Goal: Task Accomplishment & Management: Manage account settings

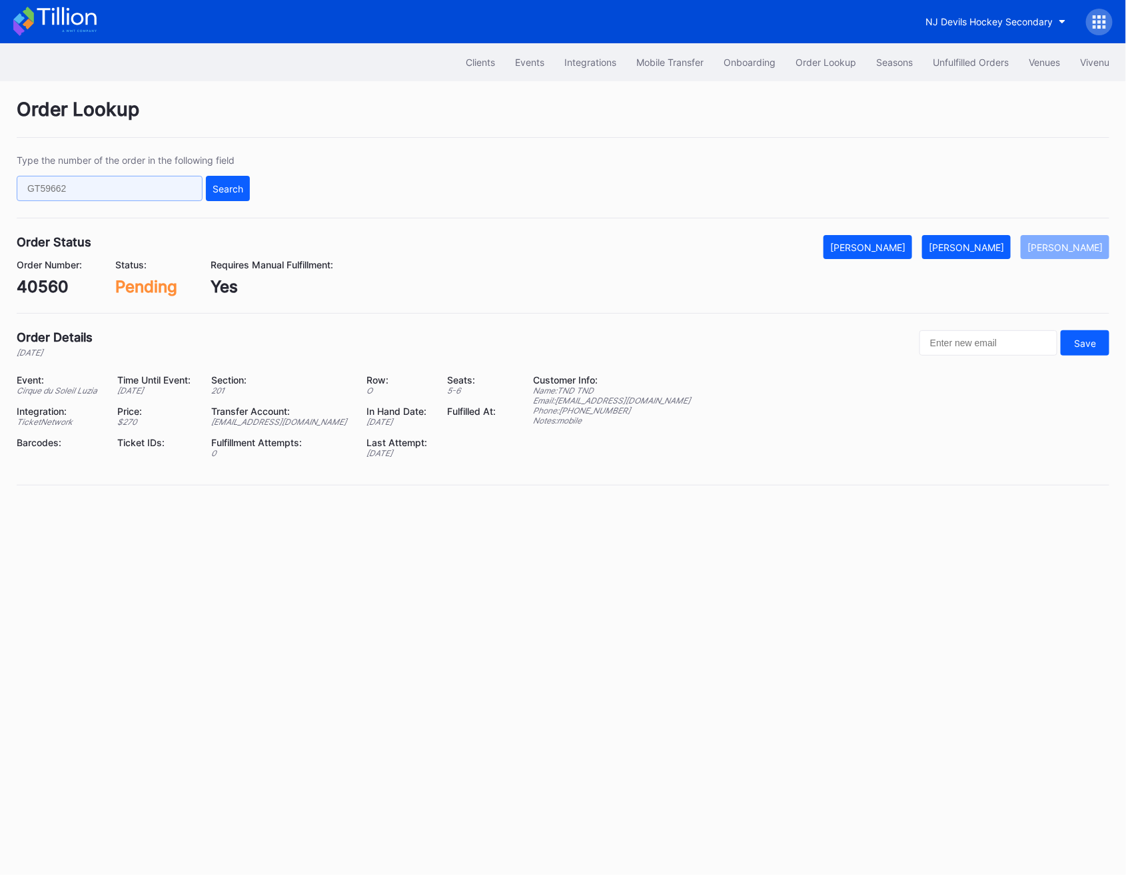
click at [97, 187] on input "text" at bounding box center [110, 188] width 186 height 25
paste input "109724507"
type input "109724507"
click at [220, 195] on button "Search" at bounding box center [228, 188] width 44 height 25
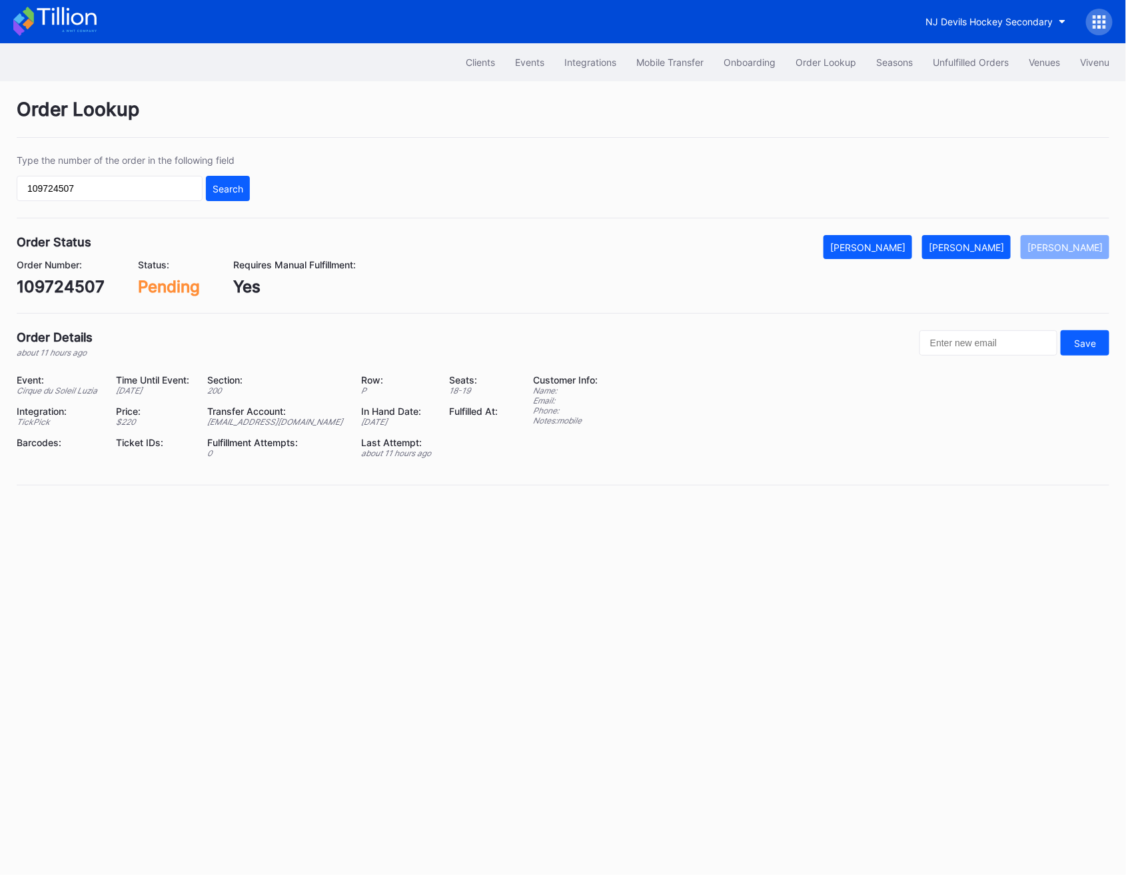
click at [23, 290] on div "109724507" at bounding box center [61, 286] width 88 height 19
copy div "109724507"
click at [996, 252] on div "[PERSON_NAME]" at bounding box center [966, 247] width 75 height 11
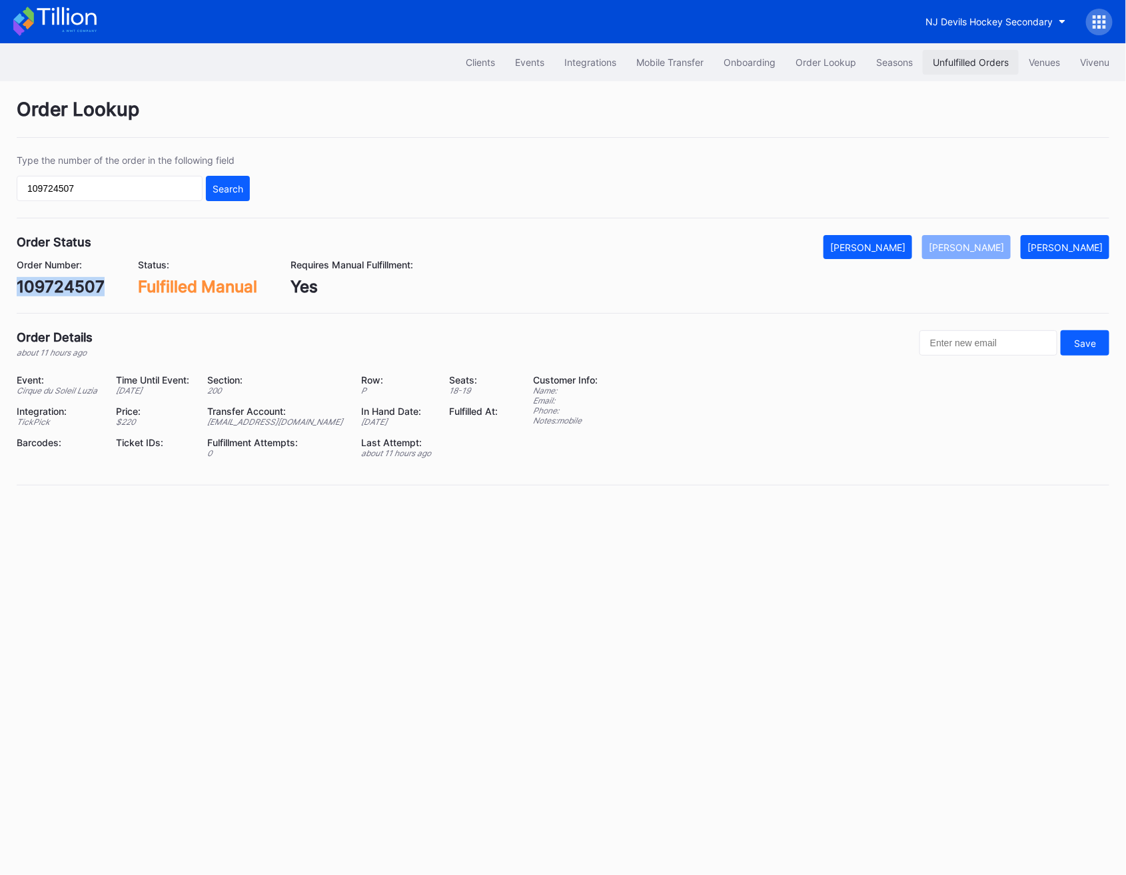
click at [949, 57] on div "Unfulfilled Orders" at bounding box center [971, 62] width 76 height 11
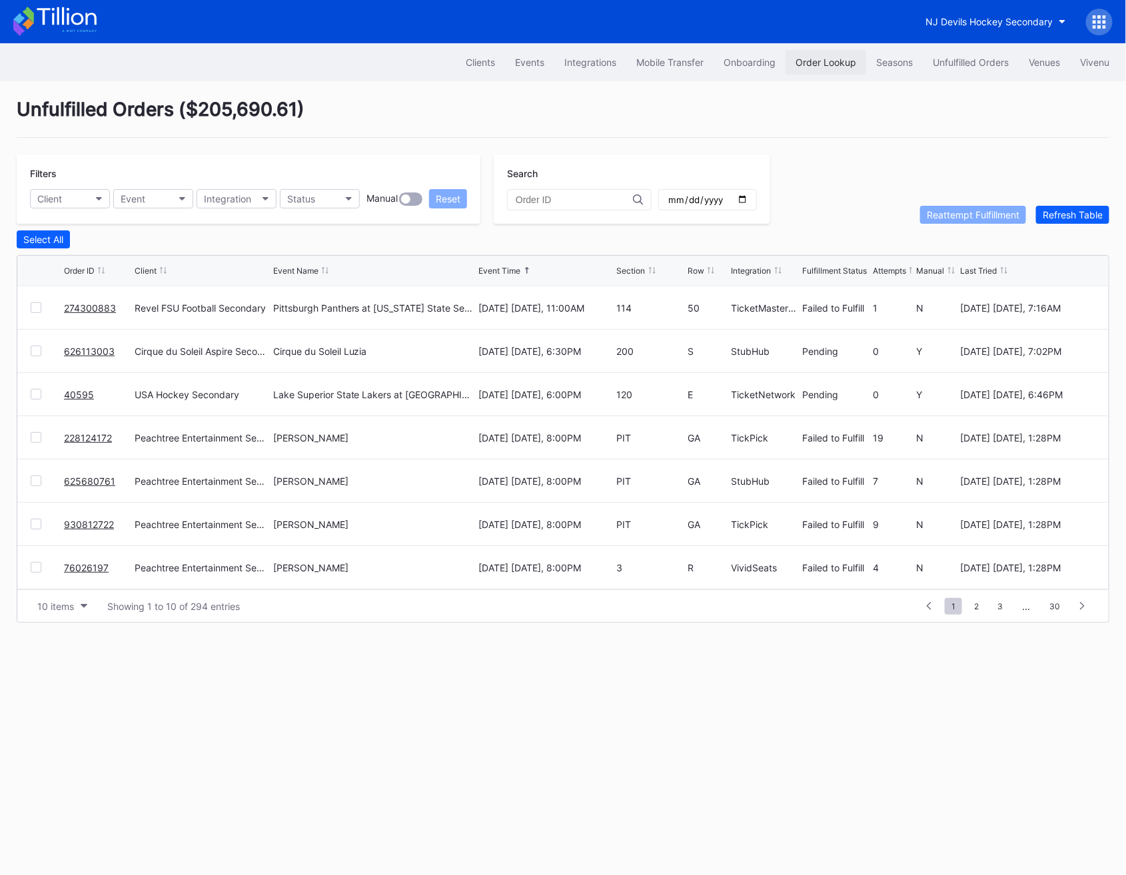
click at [838, 57] on div "Order Lookup" at bounding box center [825, 62] width 61 height 11
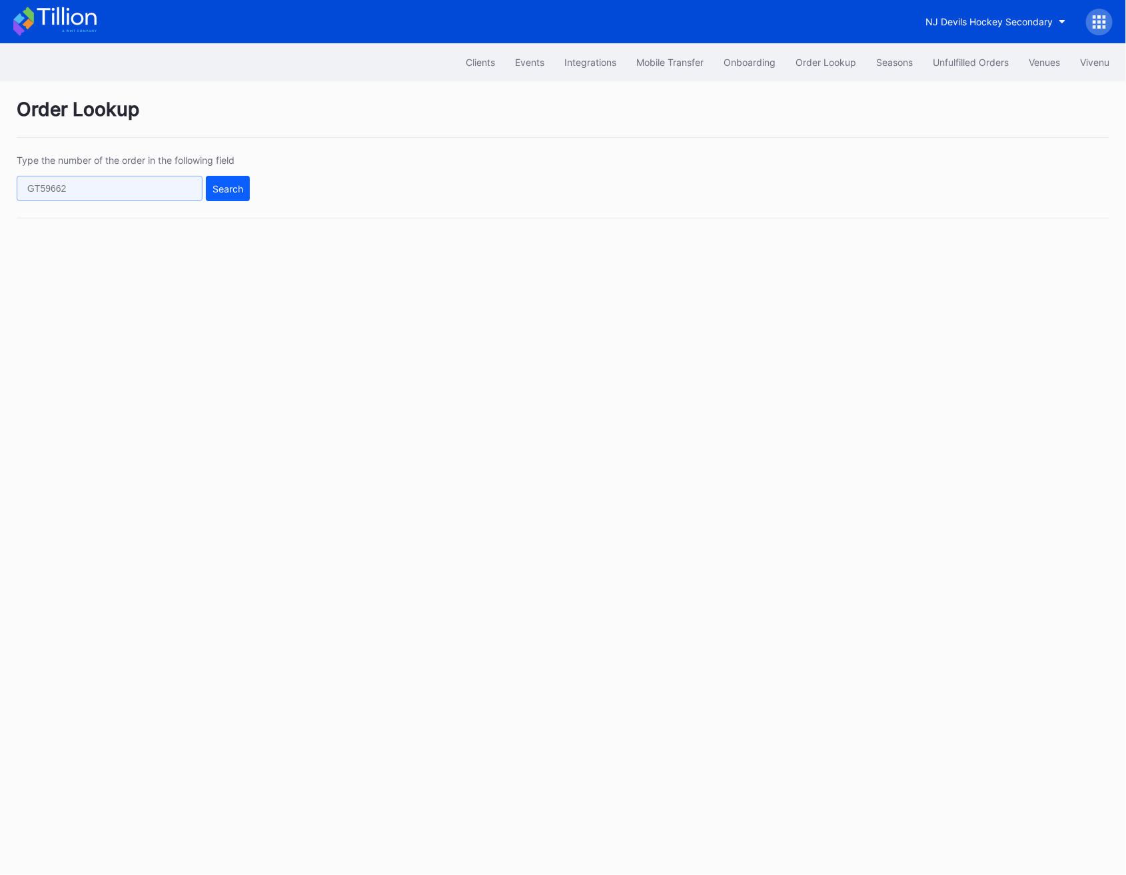
click at [164, 187] on input "text" at bounding box center [110, 188] width 186 height 25
paste input "626113003"
click at [236, 180] on button "Search" at bounding box center [228, 188] width 44 height 25
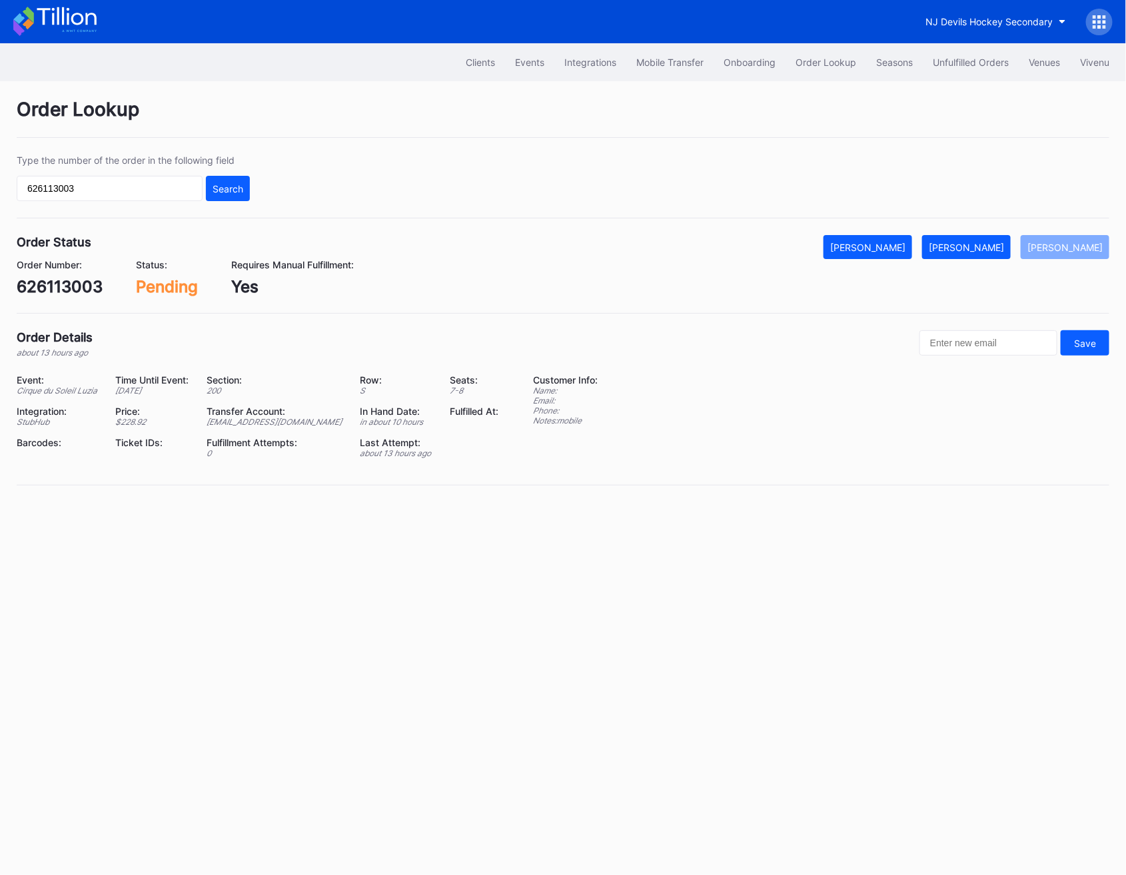
click at [58, 281] on div "626113003" at bounding box center [60, 286] width 86 height 19
copy div "626113003"
click at [981, 250] on div "[PERSON_NAME]" at bounding box center [966, 247] width 75 height 11
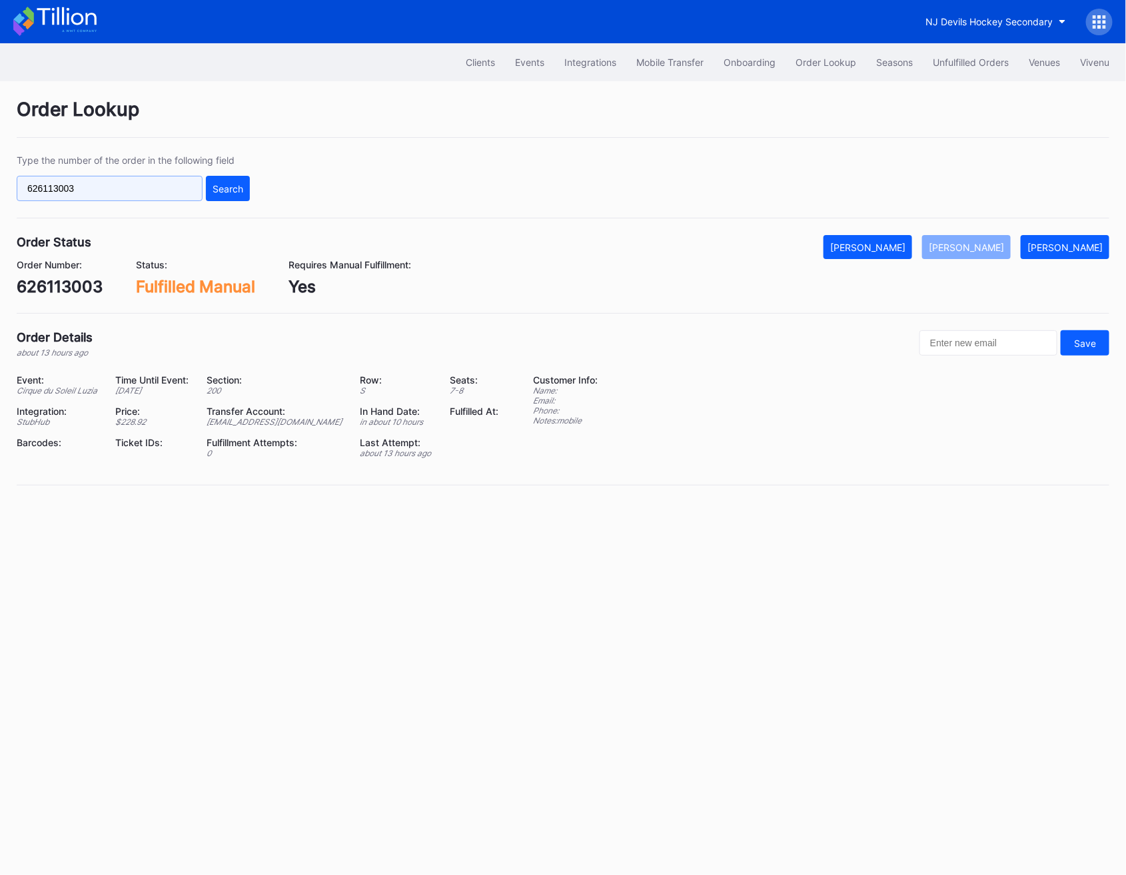
click at [83, 201] on div "Type the number of the order in the following field 626113003 Search" at bounding box center [563, 187] width 1093 height 64
click at [81, 185] on input "626113003" at bounding box center [110, 188] width 186 height 25
paste input "02133"
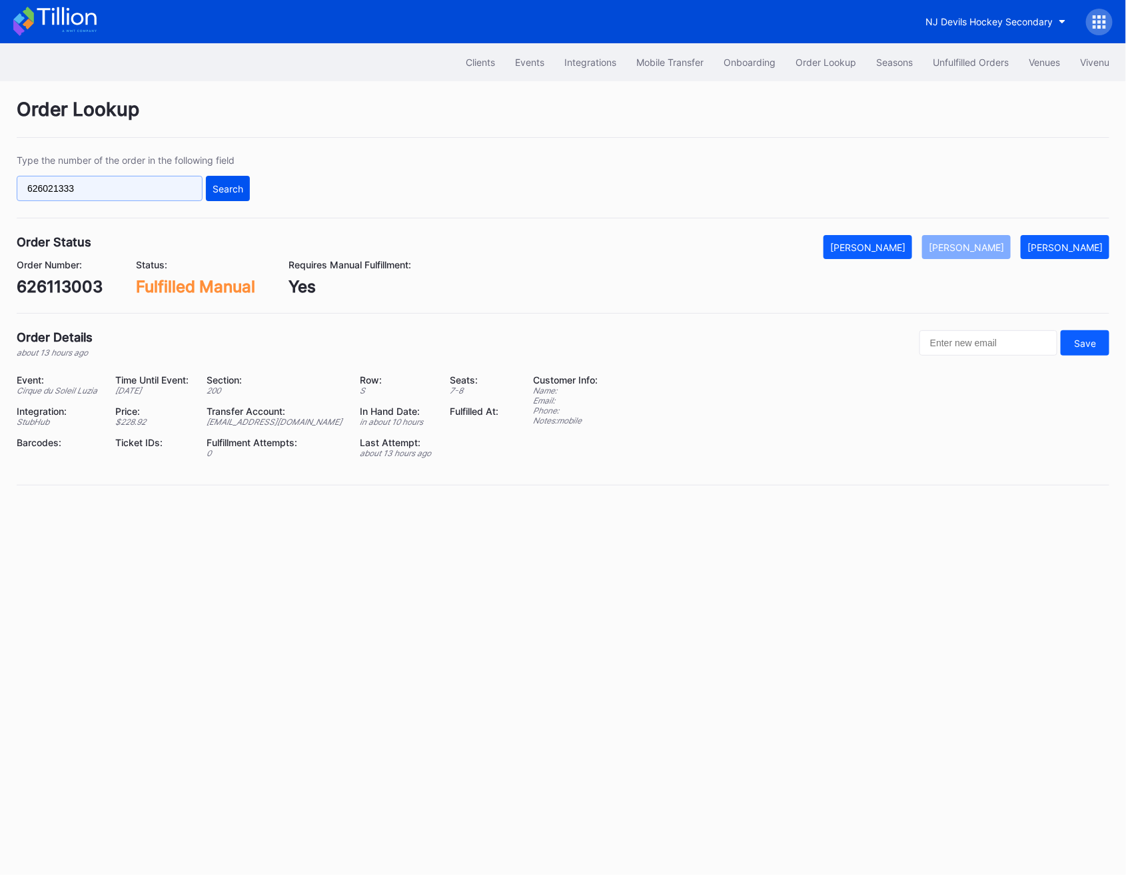
type input "626021333"
click at [236, 192] on div "Search" at bounding box center [228, 188] width 31 height 11
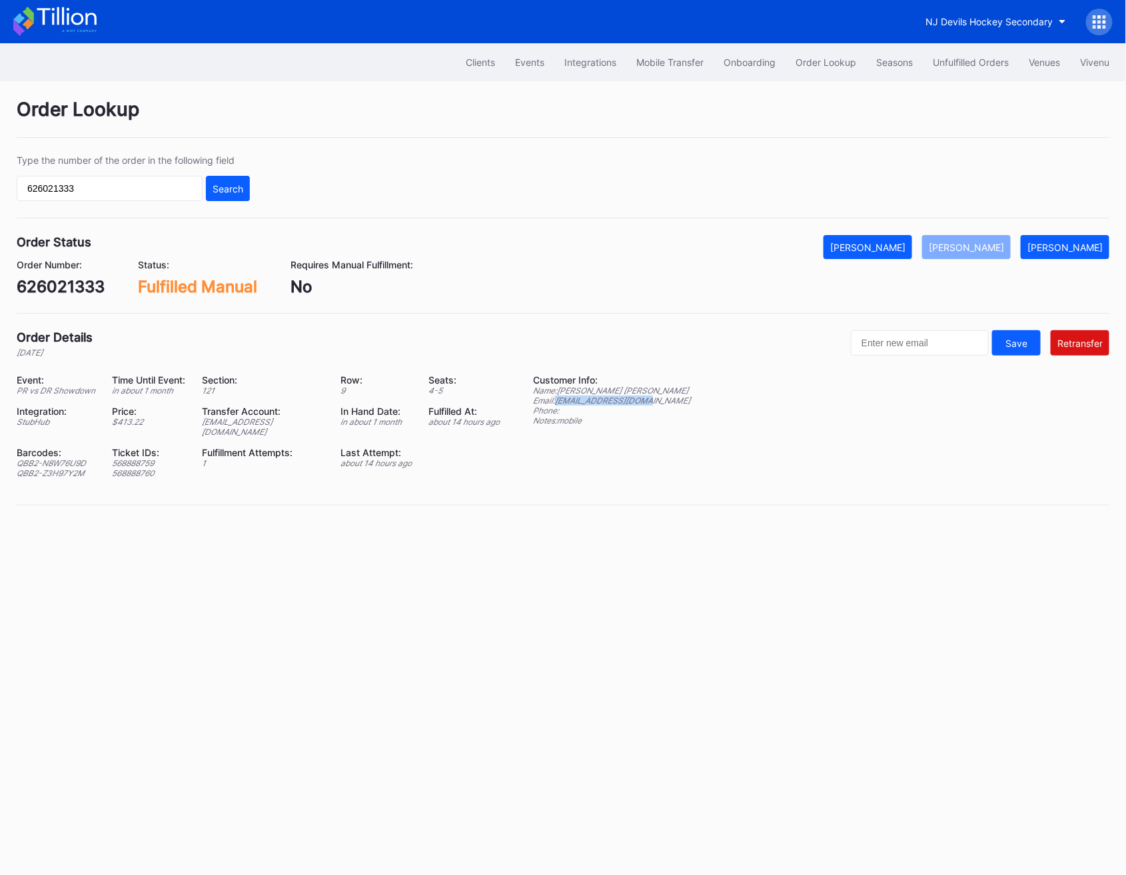
drag, startPoint x: 558, startPoint y: 401, endPoint x: 671, endPoint y: 402, distance: 113.3
click at [671, 402] on div "Event: PR vs DR Showdown Time Until Event: in about 1 month Section: 121 Row: 9…" at bounding box center [563, 431] width 1093 height 114
copy div "[EMAIL_ADDRESS][DOMAIN_NAME]"
click at [894, 335] on input "text" at bounding box center [920, 342] width 138 height 25
paste input "[EMAIL_ADDRESS][DOMAIN_NAME]"
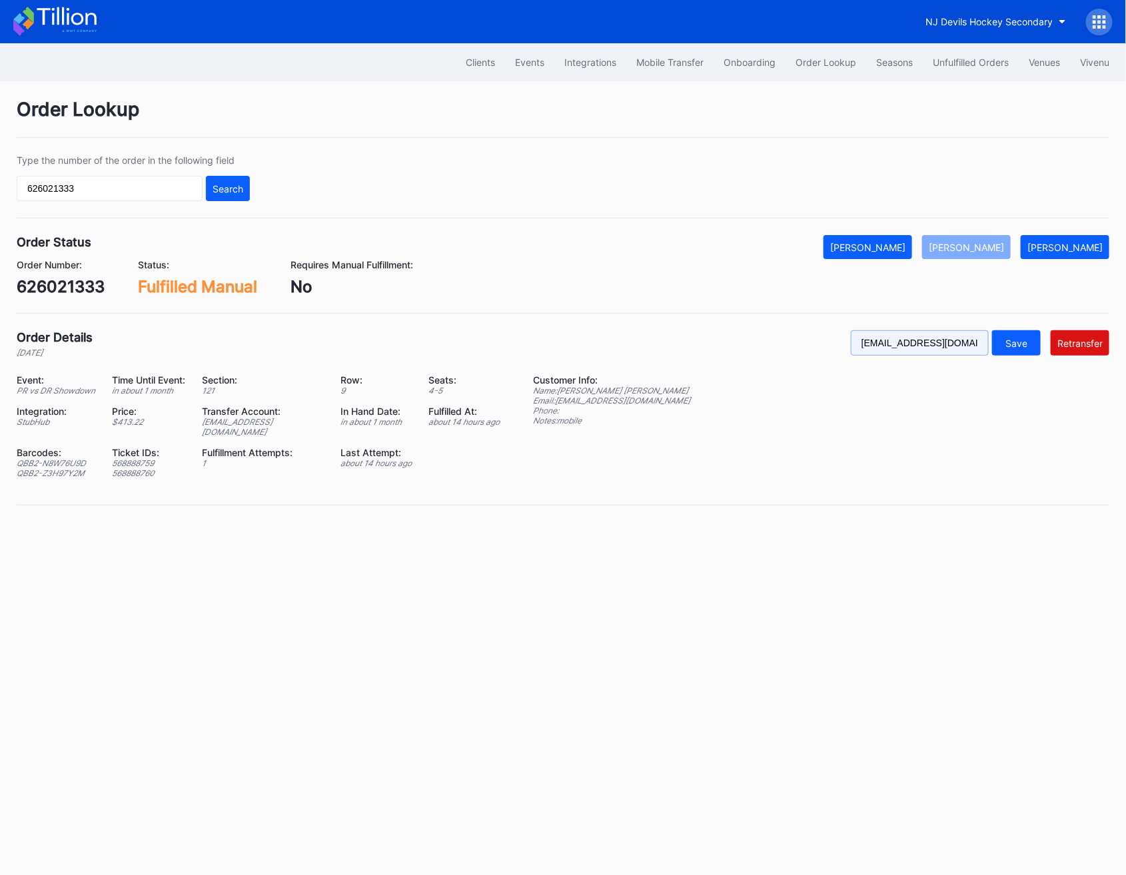
scroll to position [0, 8]
type input "[EMAIL_ADDRESS][DOMAIN_NAME]"
click at [1100, 340] on div "Retransfer" at bounding box center [1079, 343] width 45 height 11
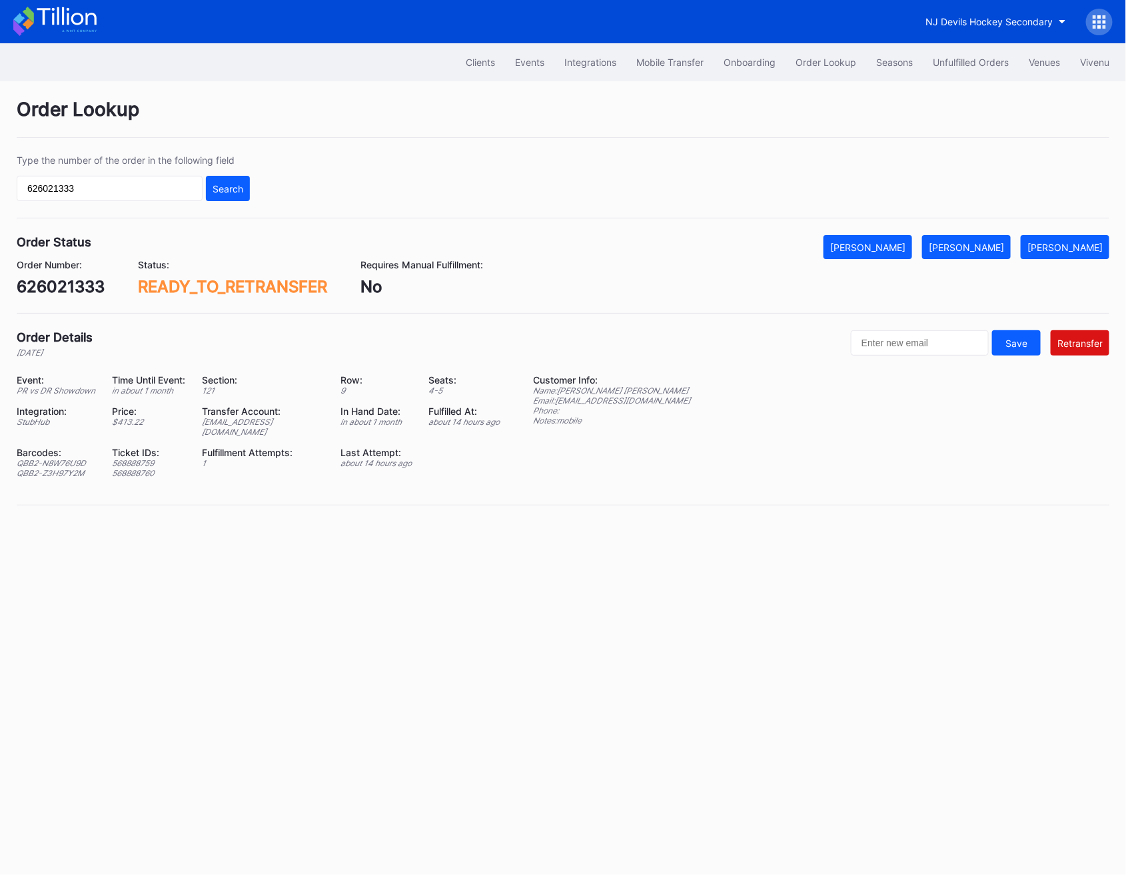
click at [226, 420] on div "[EMAIL_ADDRESS][DOMAIN_NAME]" at bounding box center [263, 427] width 122 height 20
copy div "[EMAIL_ADDRESS][DOMAIN_NAME]"
click at [113, 194] on input "626021333" at bounding box center [110, 188] width 186 height 25
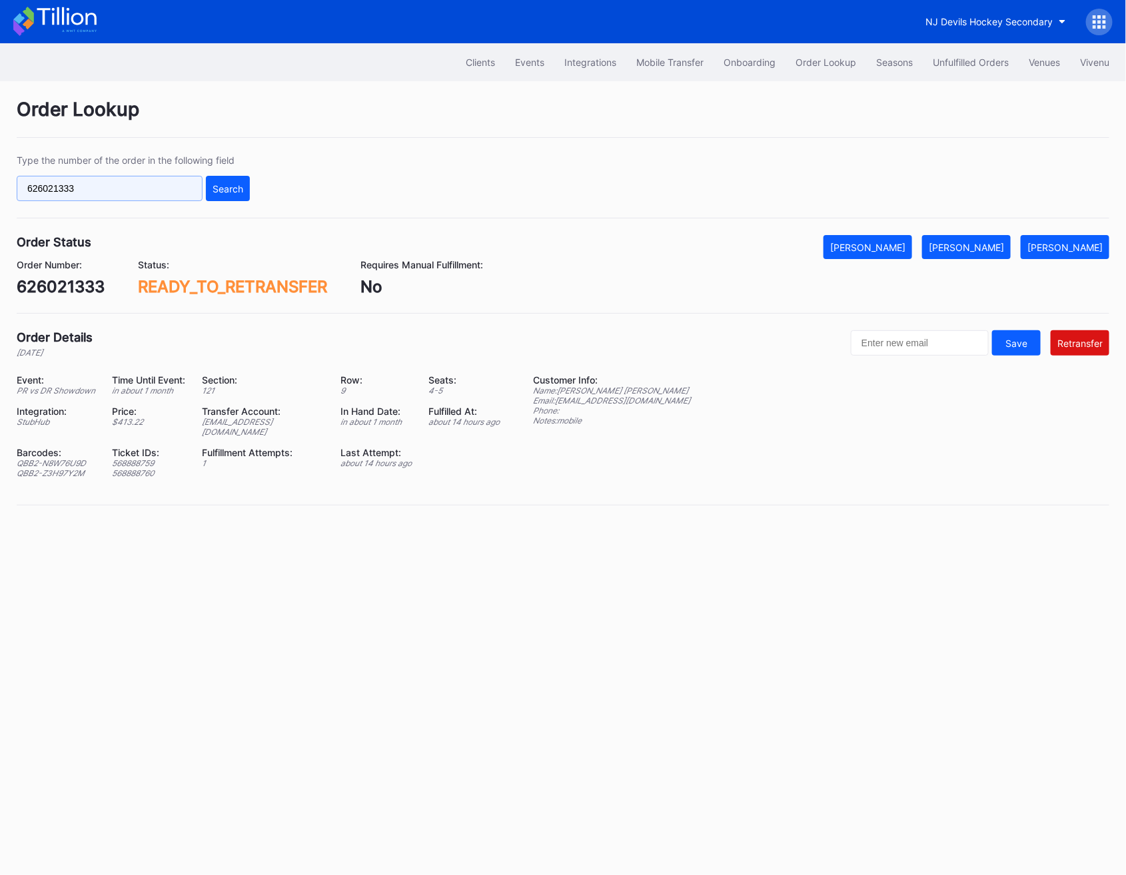
click at [113, 194] on input "626021333" at bounding box center [110, 188] width 186 height 25
paste input "3353566"
type input "623353566"
click at [252, 184] on div "Type the number of the order in the following field 623353566 Search" at bounding box center [563, 187] width 1093 height 64
click at [233, 184] on div "Search" at bounding box center [228, 188] width 31 height 11
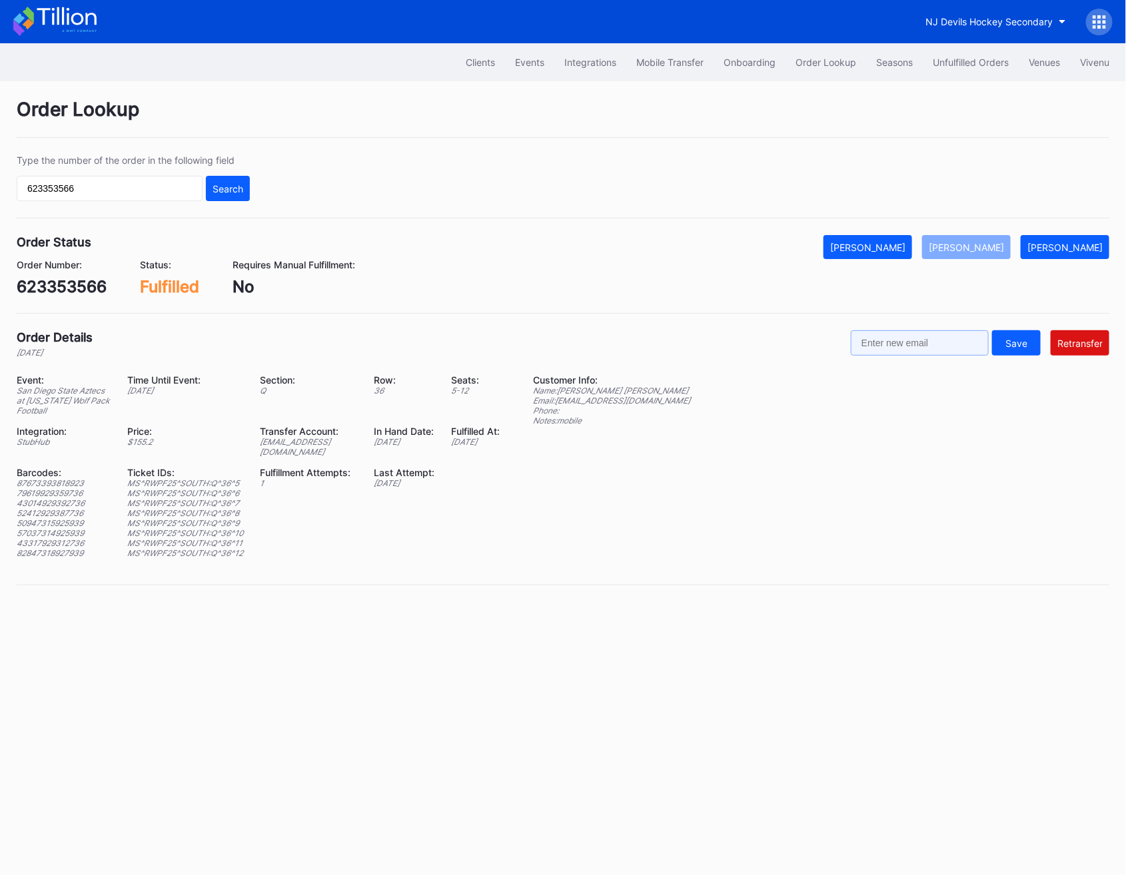
click at [887, 346] on input "text" at bounding box center [920, 342] width 138 height 25
paste input "[EMAIL_ADDRESS][DOMAIN_NAME]"
type input "[EMAIL_ADDRESS][DOMAIN_NAME]"
click at [1084, 343] on div "Retransfer" at bounding box center [1079, 343] width 45 height 11
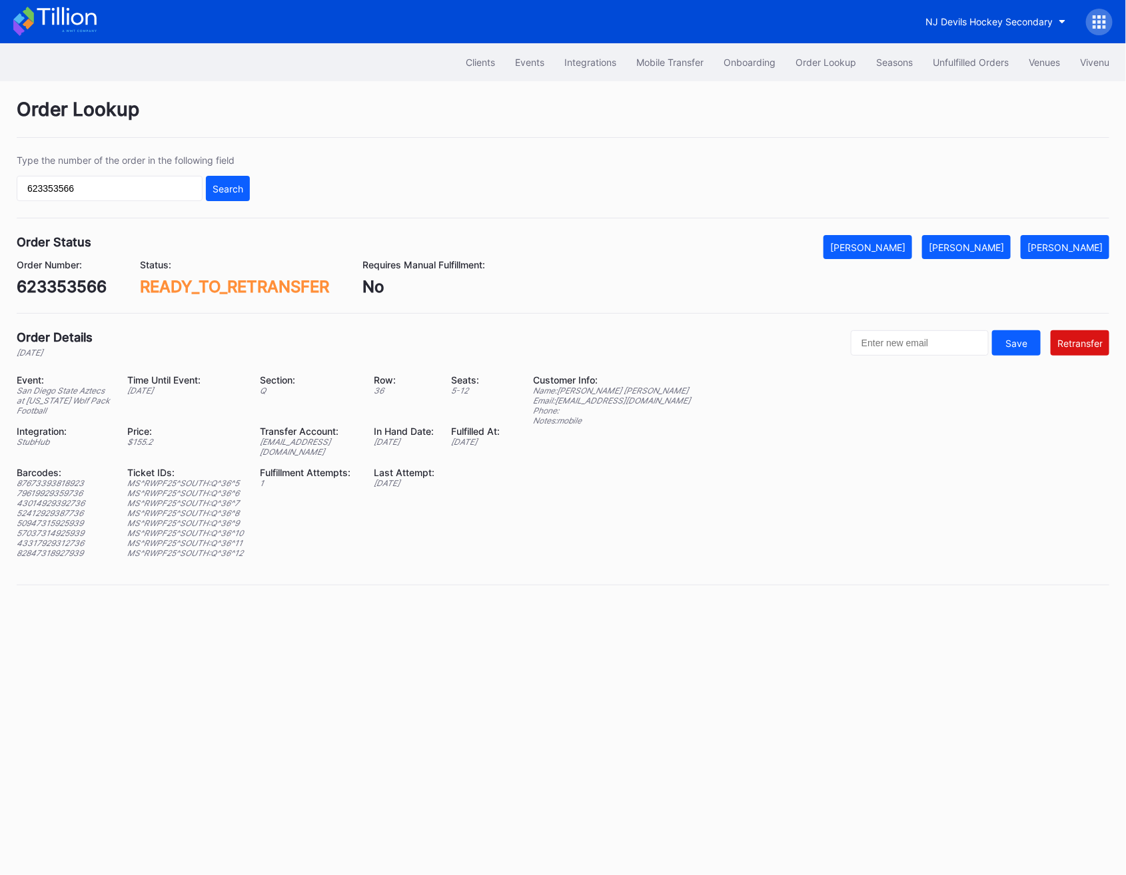
click at [140, 172] on div "Type the number of the order in the following field 623353566 Search" at bounding box center [133, 178] width 233 height 47
click at [147, 191] on input "623353566" at bounding box center [110, 188] width 186 height 25
paste input "75857604"
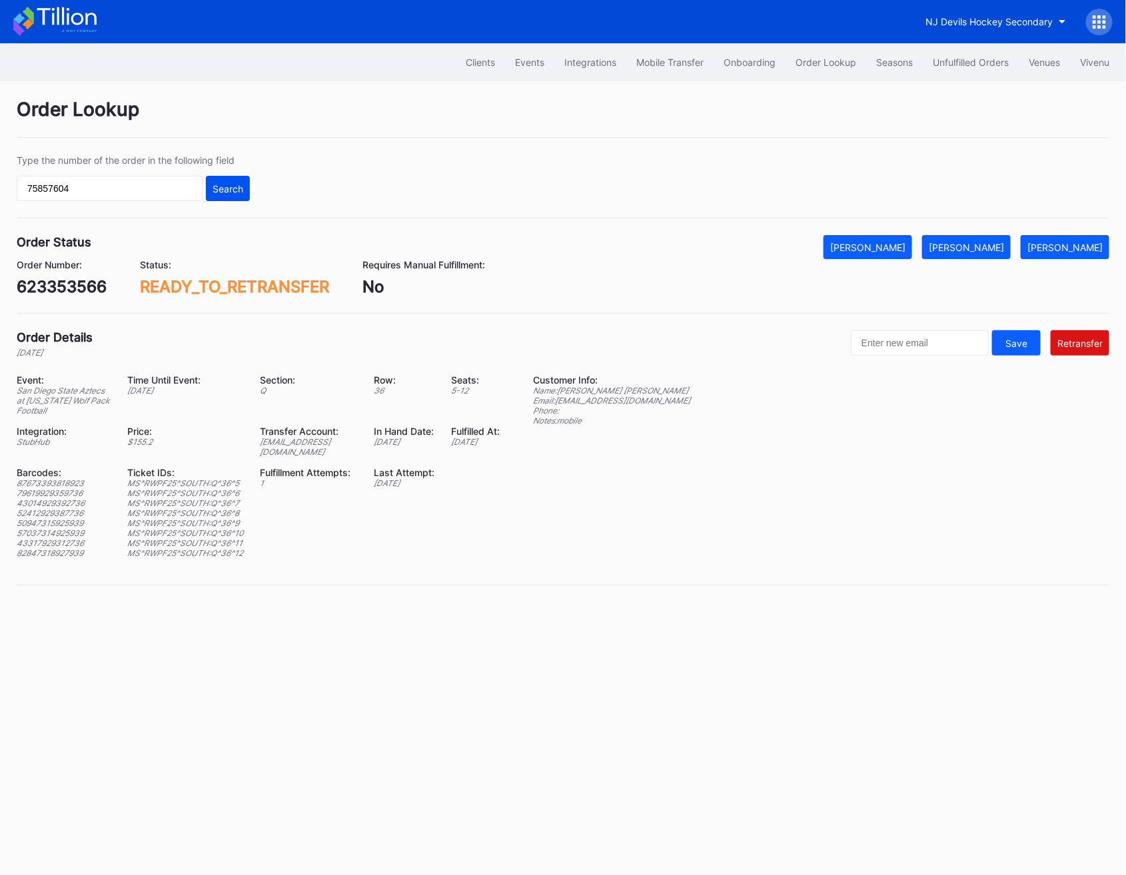
click at [229, 194] on button "Search" at bounding box center [228, 188] width 44 height 25
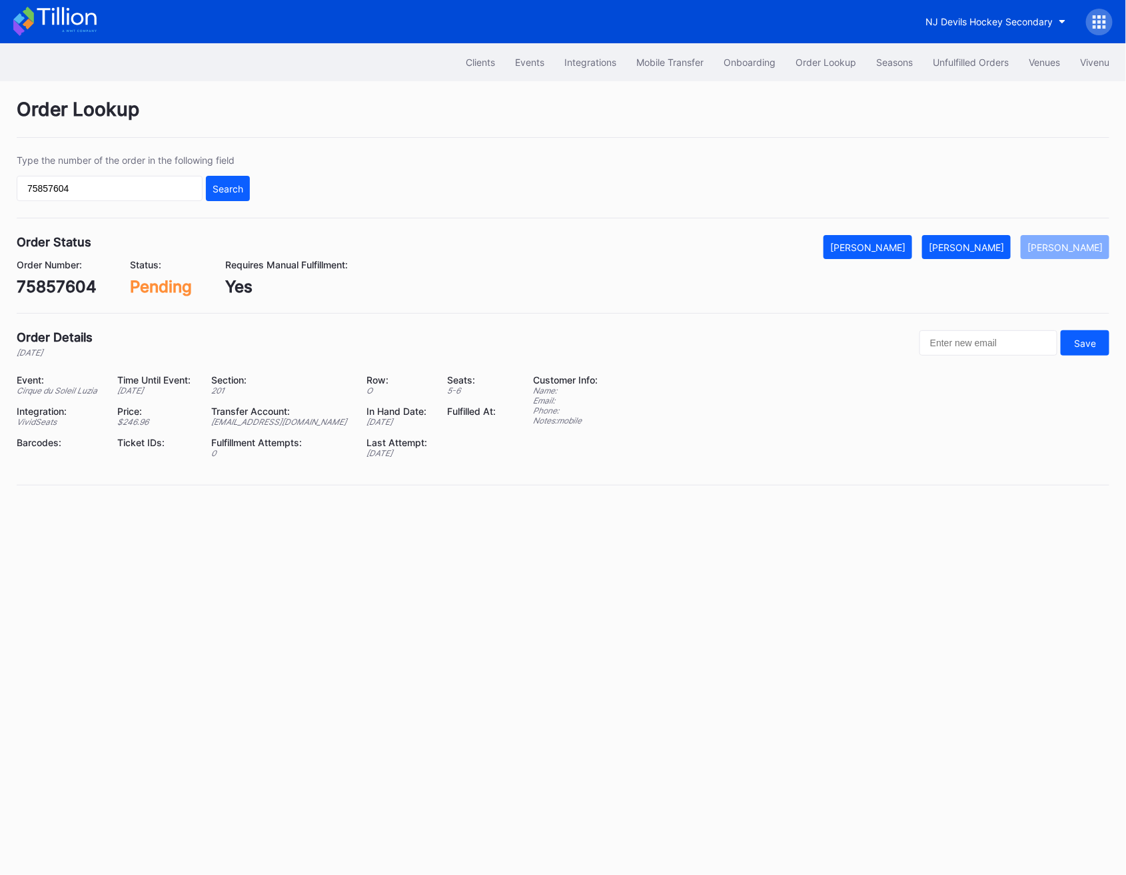
click at [993, 233] on div "Order Lookup Type the number of the order in the following field 75857604 Searc…" at bounding box center [563, 300] width 1126 height 438
click at [991, 235] on button "[PERSON_NAME]" at bounding box center [966, 247] width 89 height 24
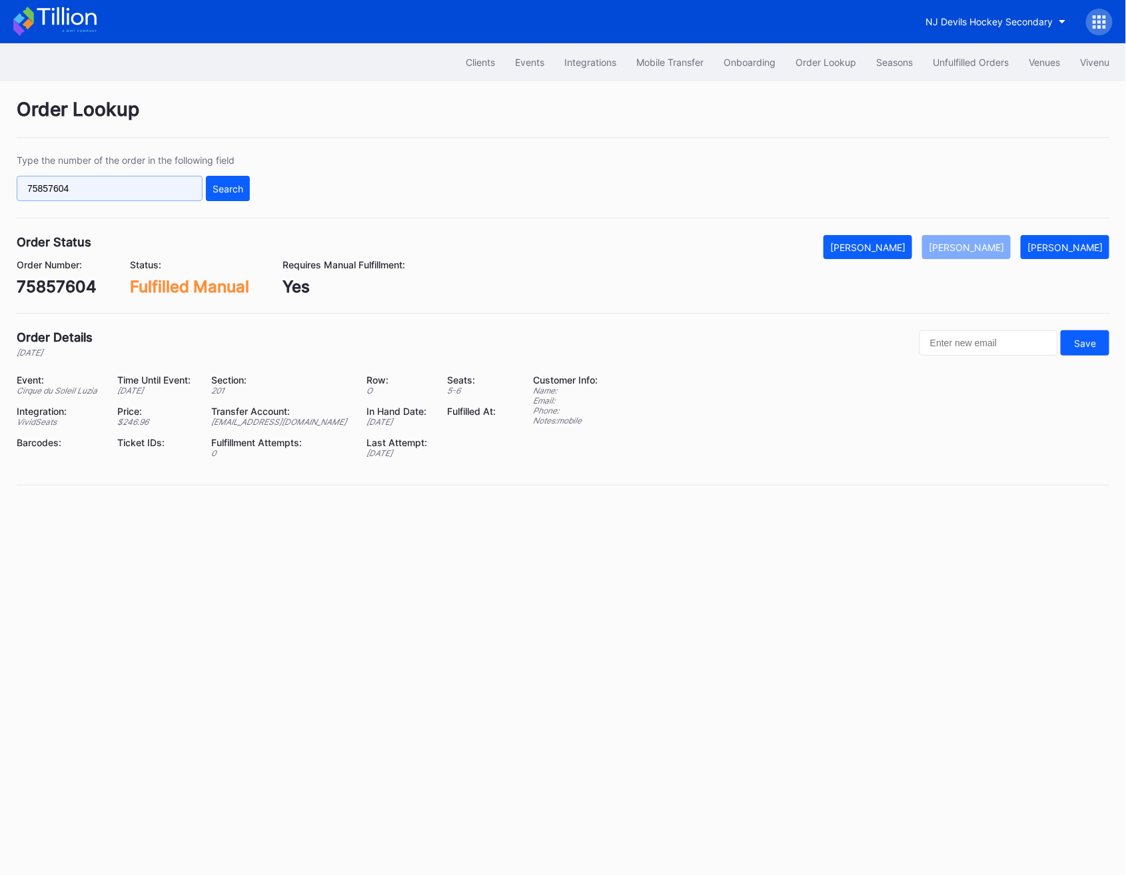
click at [158, 180] on input "75857604" at bounding box center [110, 188] width 186 height 25
paste input "66665"
type input "75866665"
click at [221, 194] on div "Search" at bounding box center [228, 188] width 31 height 11
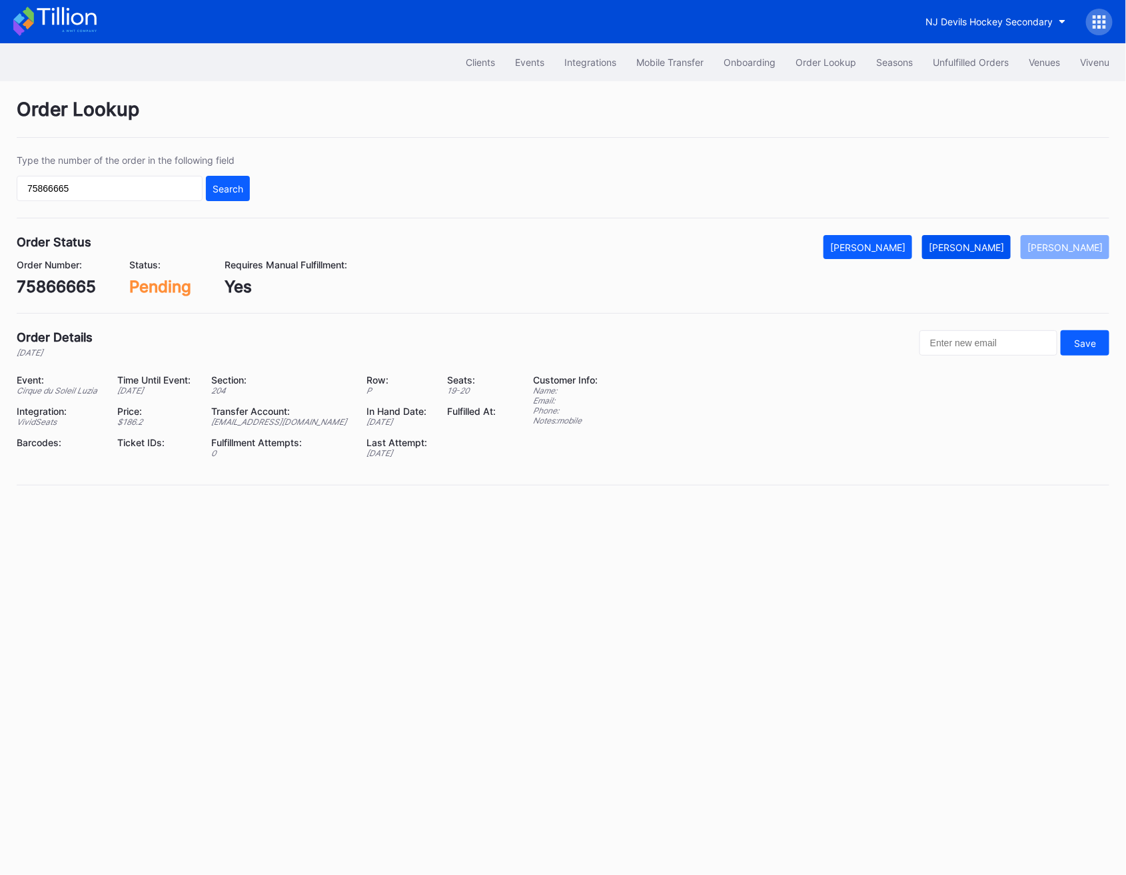
click at [981, 246] on div "[PERSON_NAME]" at bounding box center [966, 247] width 75 height 11
click at [964, 53] on button "Unfulfilled Orders" at bounding box center [971, 62] width 96 height 25
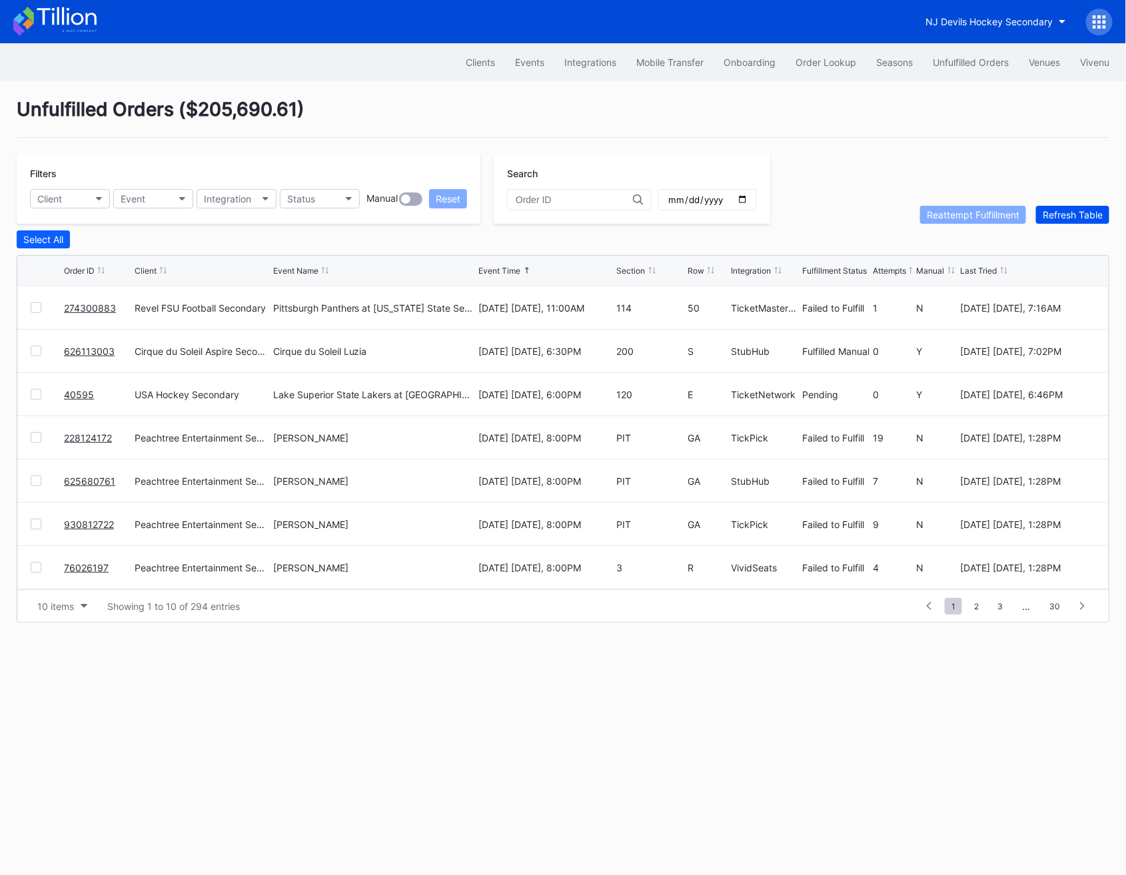
click at [1070, 217] on div "Refresh Table" at bounding box center [1073, 214] width 60 height 11
click at [818, 62] on div "Order Lookup" at bounding box center [825, 62] width 61 height 11
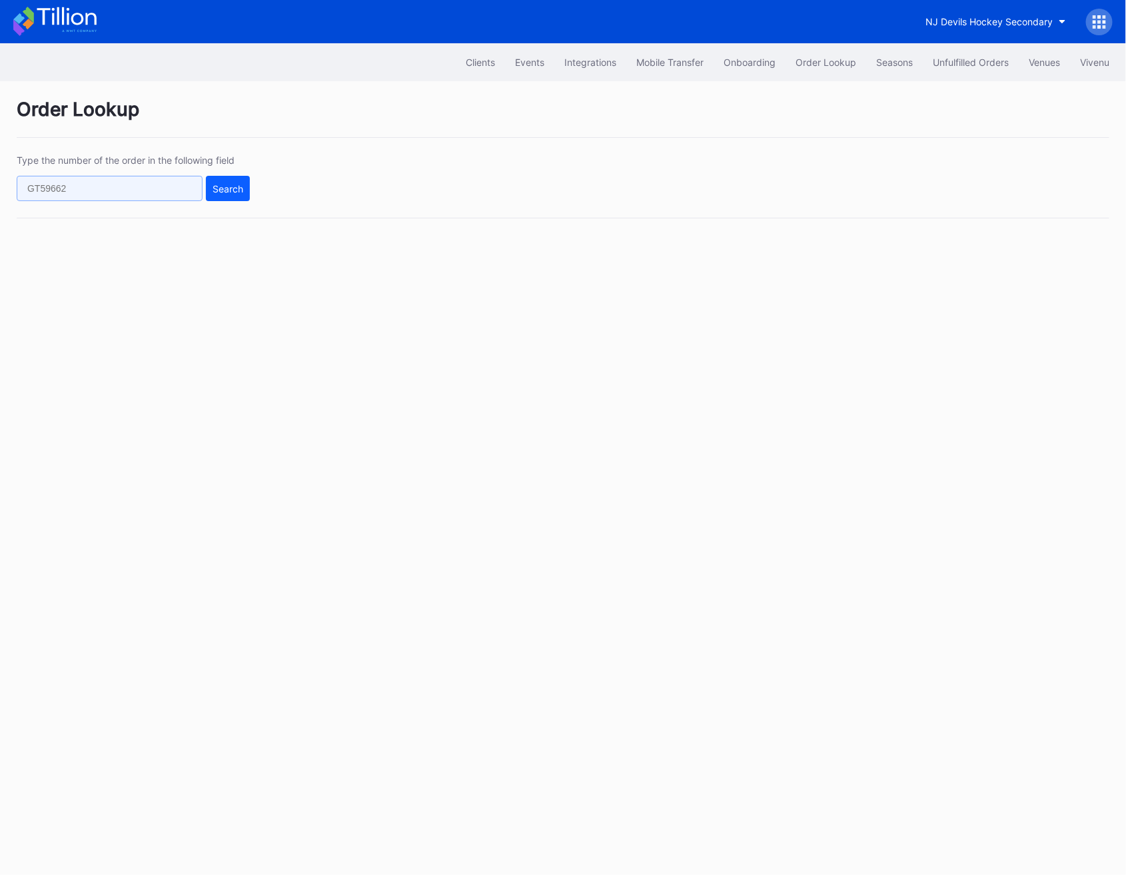
click at [63, 197] on input "text" at bounding box center [110, 188] width 186 height 25
paste input "75869647"
click at [254, 190] on div "Type the number of the order in the following field 75869647 Search" at bounding box center [563, 187] width 1093 height 64
click at [223, 191] on div "Search" at bounding box center [228, 188] width 31 height 11
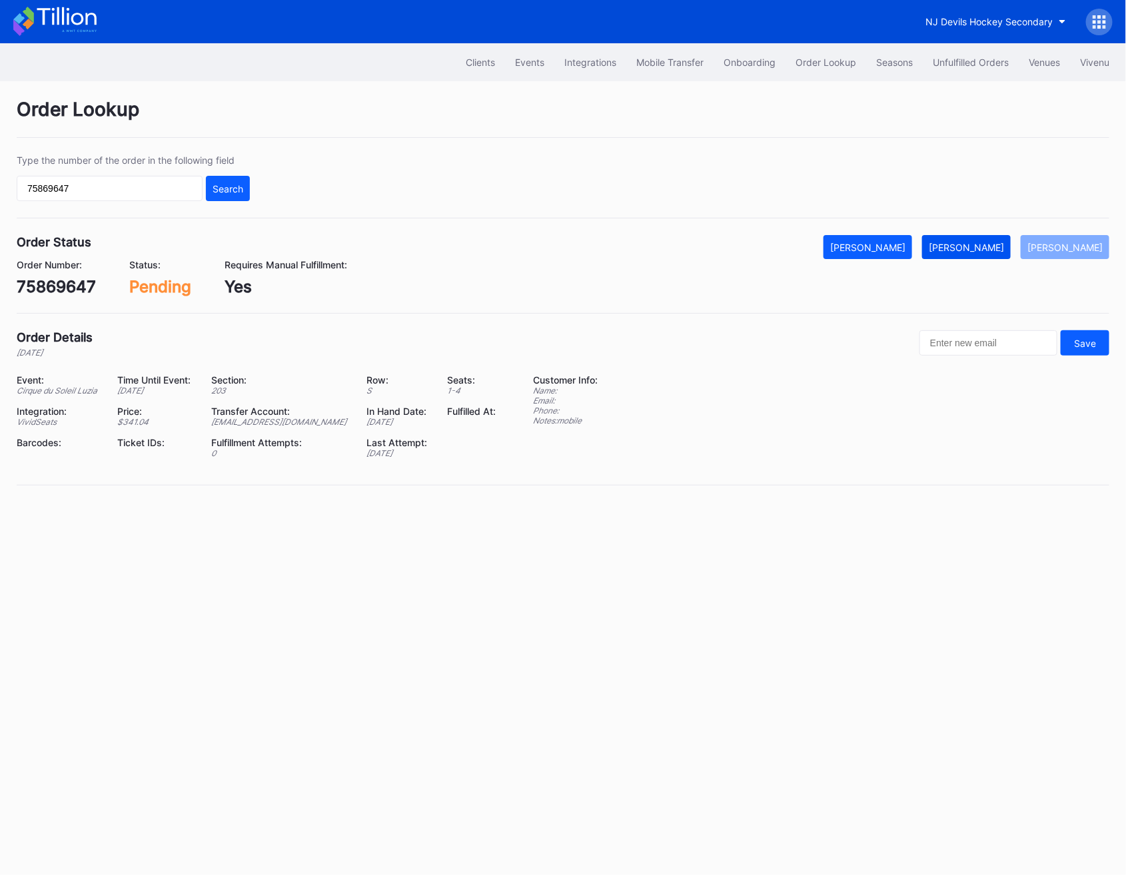
click at [995, 245] on div "[PERSON_NAME]" at bounding box center [966, 247] width 75 height 11
click at [1059, 237] on button "[PERSON_NAME]" at bounding box center [1065, 247] width 89 height 24
click at [985, 243] on div "[PERSON_NAME]" at bounding box center [966, 247] width 75 height 11
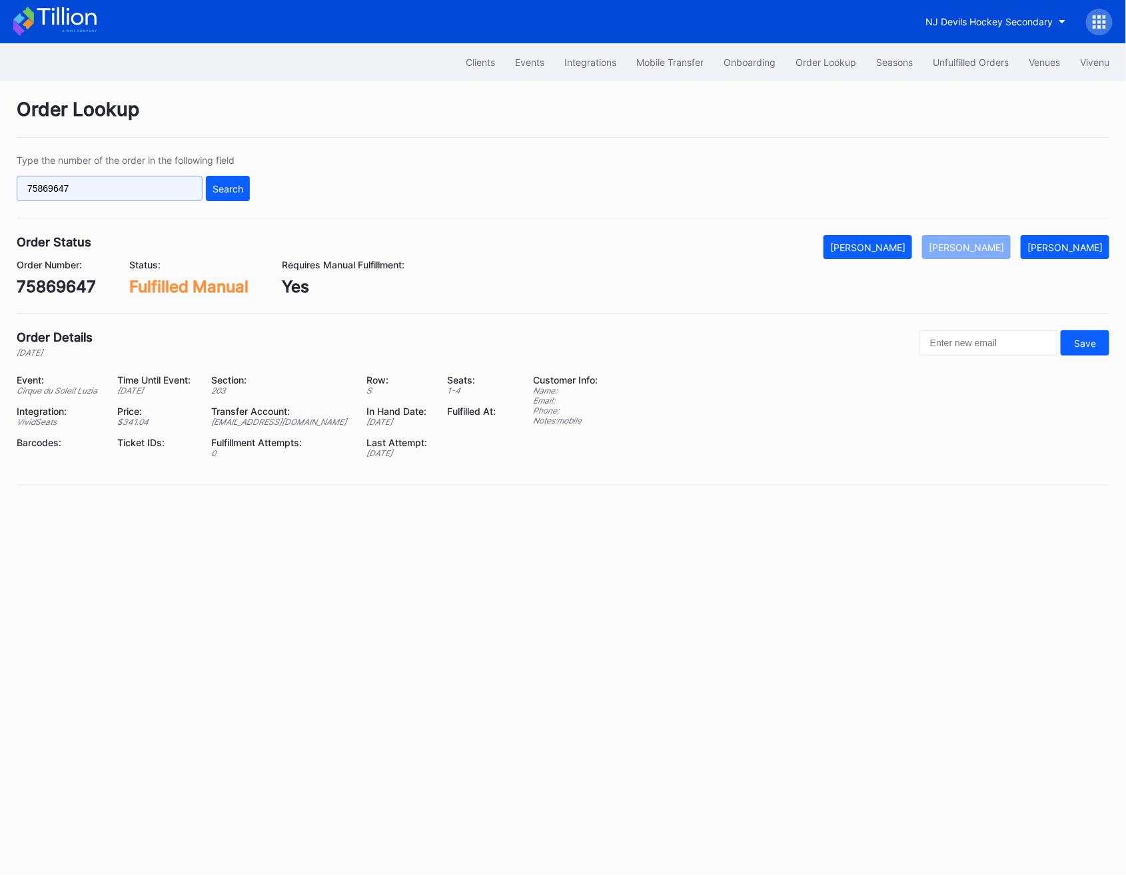
click at [96, 181] on input "75869647" at bounding box center [110, 188] width 186 height 25
paste input "978955"
click at [222, 182] on button "Search" at bounding box center [228, 188] width 44 height 25
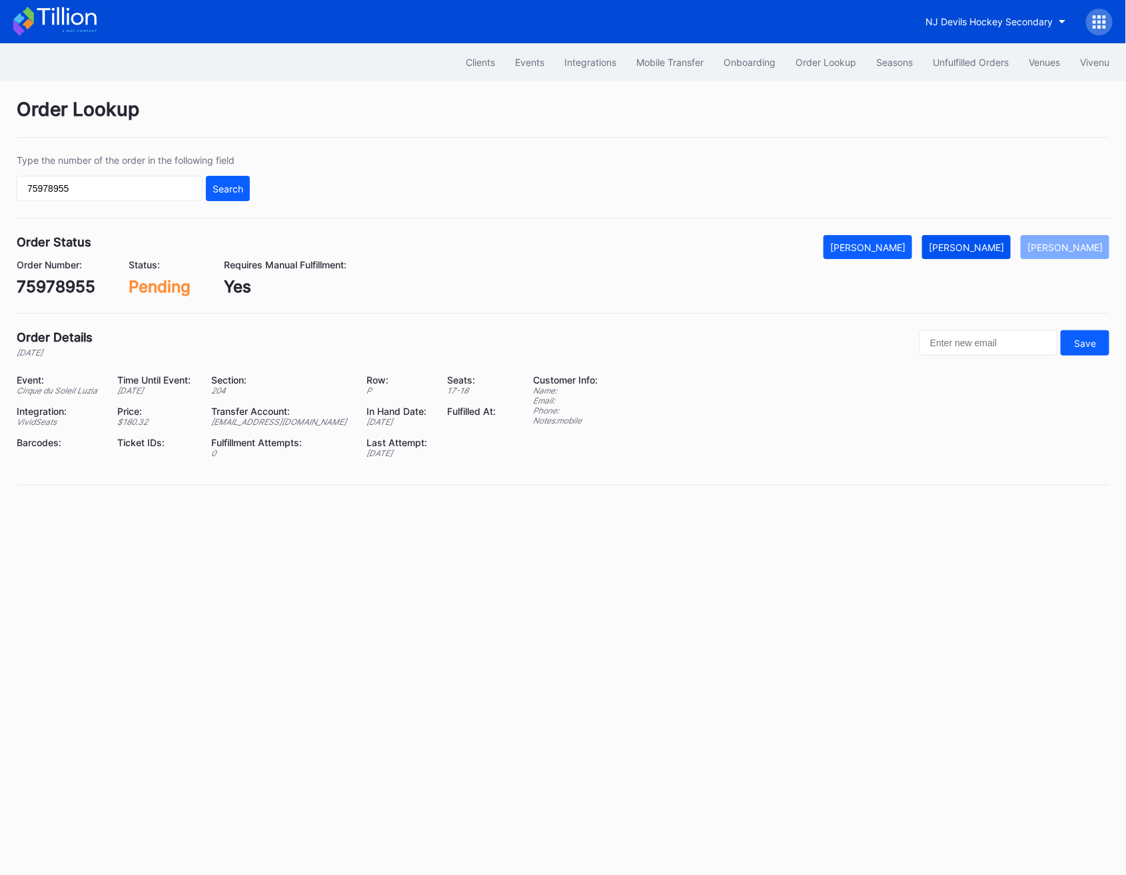
click at [983, 258] on button "[PERSON_NAME]" at bounding box center [966, 247] width 89 height 24
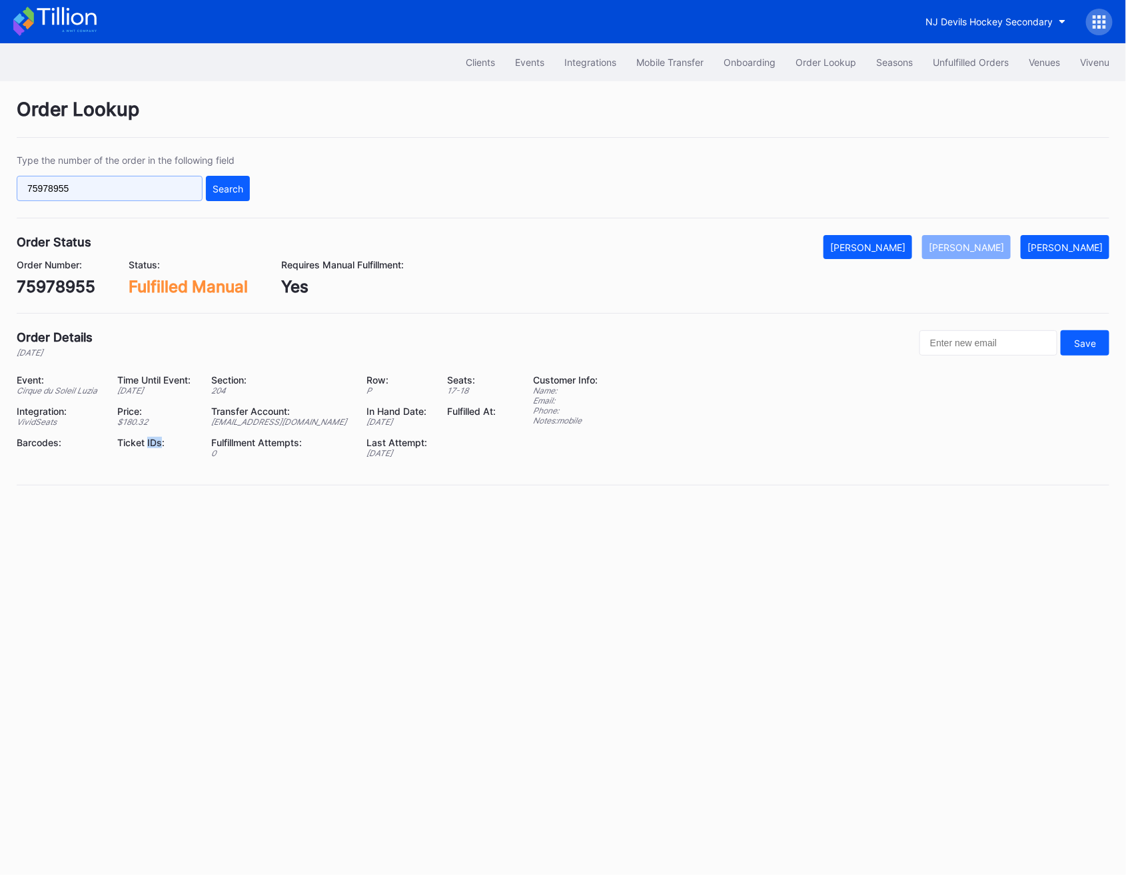
click at [96, 193] on input "75978955" at bounding box center [110, 188] width 186 height 25
paste input "706388"
click at [232, 195] on button "Search" at bounding box center [228, 188] width 44 height 25
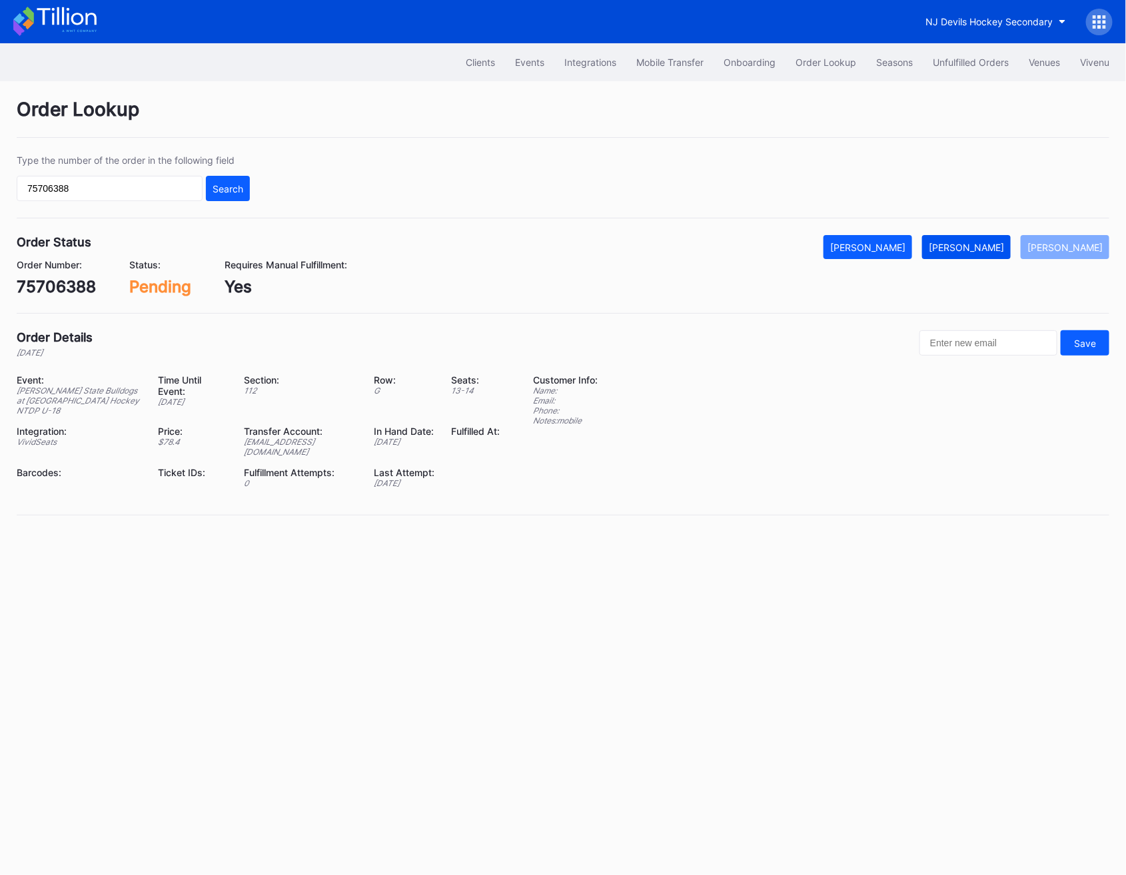
click at [983, 252] on div "[PERSON_NAME]" at bounding box center [966, 247] width 75 height 11
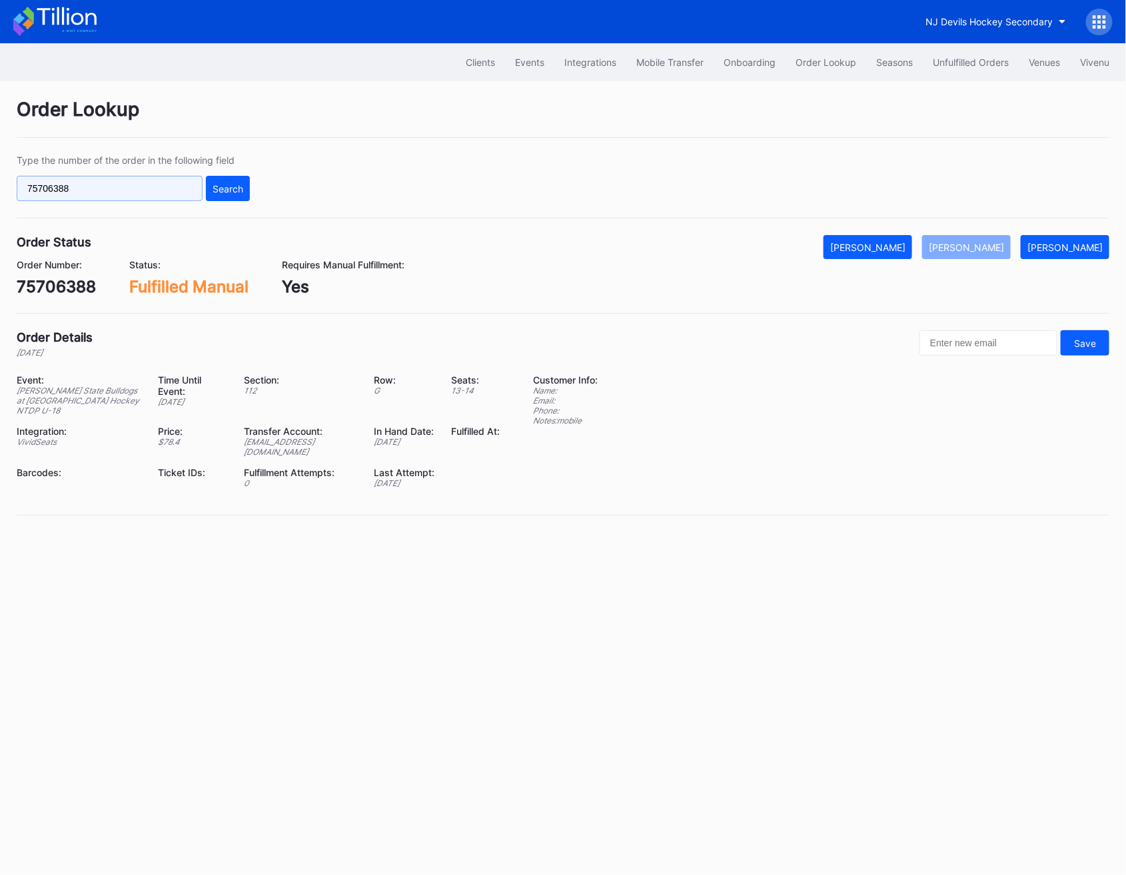
click at [156, 185] on input "75706388" at bounding box center [110, 188] width 186 height 25
paste input "98183645"
click at [247, 187] on button "Search" at bounding box center [228, 188] width 44 height 25
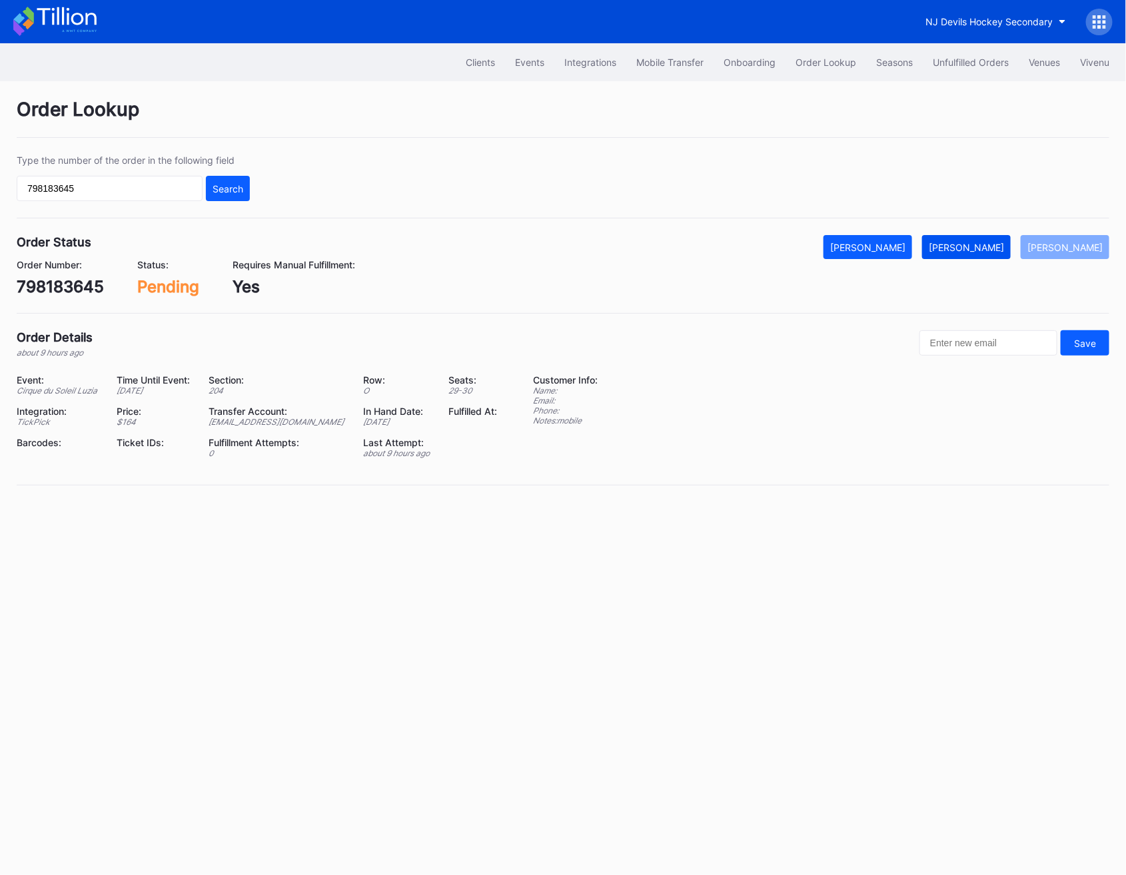
click at [991, 245] on div "[PERSON_NAME]" at bounding box center [966, 247] width 75 height 11
click at [89, 178] on input "798183645" at bounding box center [110, 188] width 186 height 25
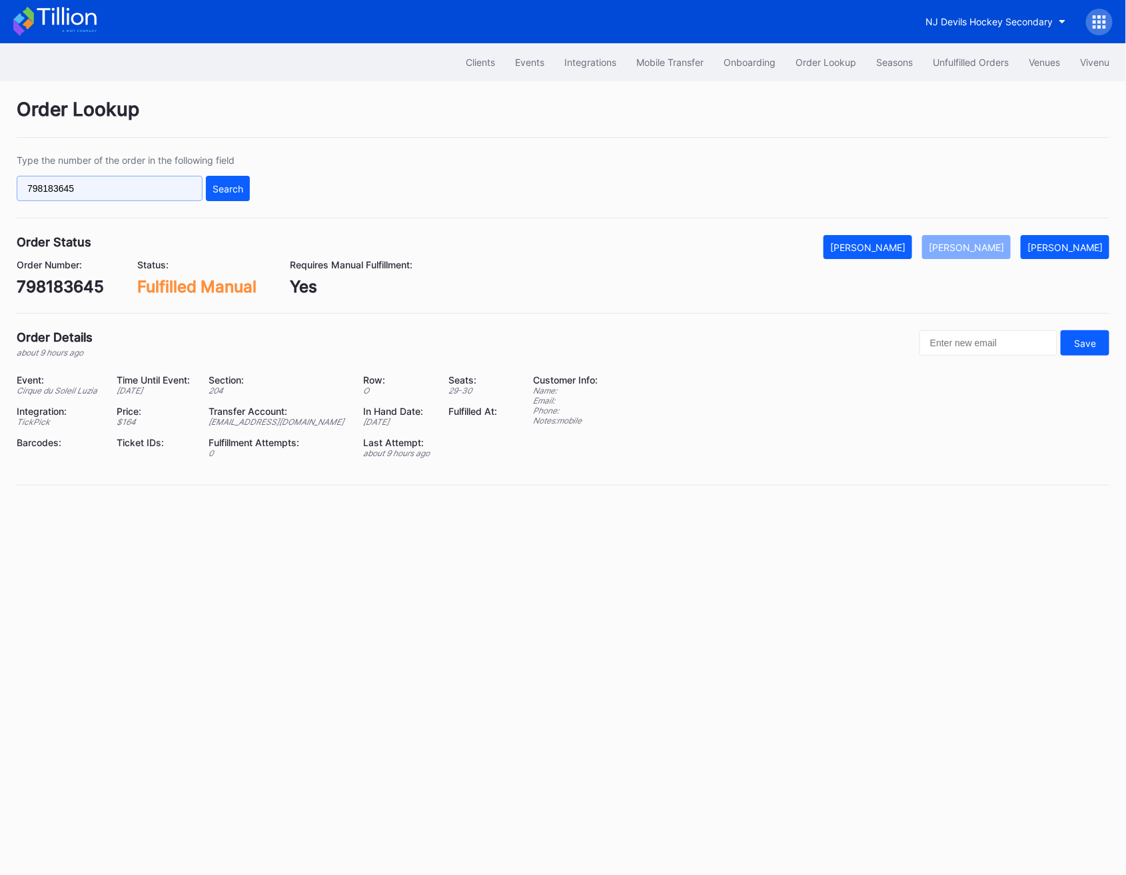
click at [89, 178] on input "798183645" at bounding box center [110, 188] width 186 height 25
paste input "626012630"
type input "626012630"
click at [221, 193] on div "Search" at bounding box center [228, 188] width 31 height 11
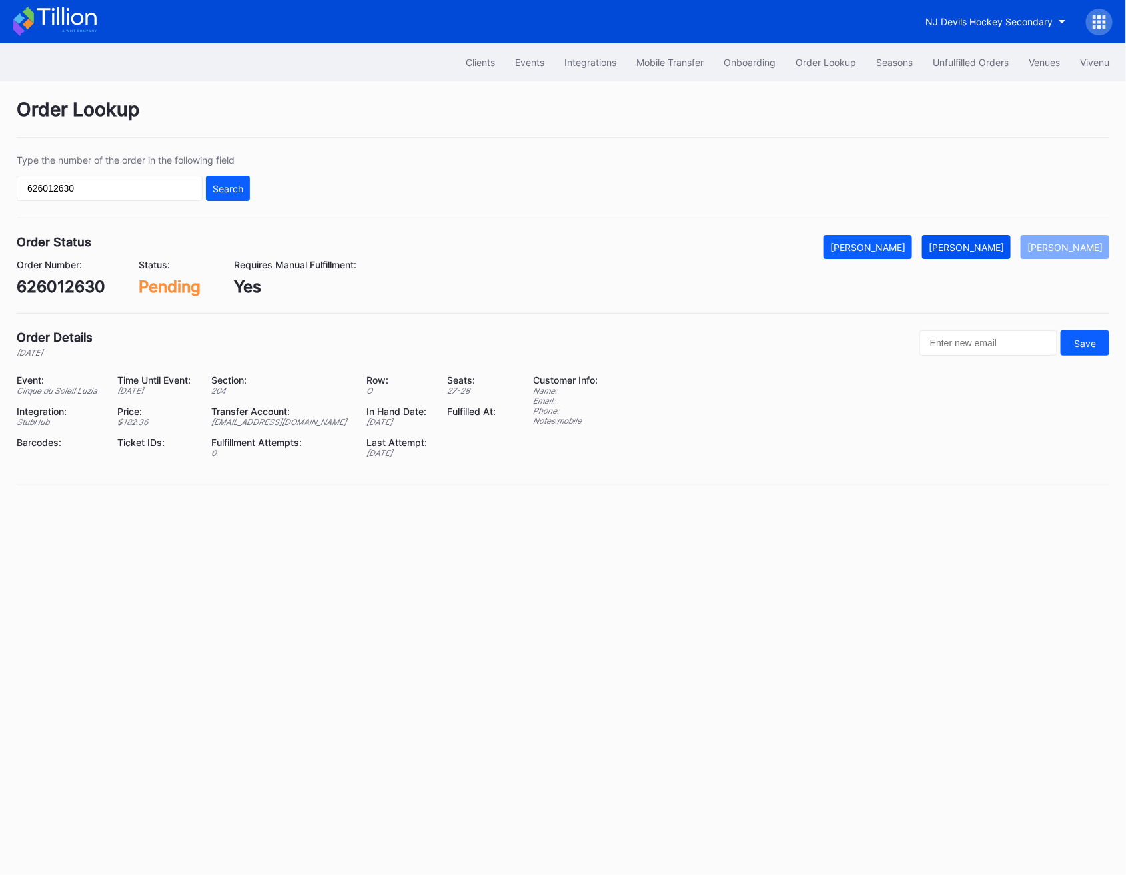
click at [972, 252] on button "[PERSON_NAME]" at bounding box center [966, 247] width 89 height 24
click at [972, 57] on div "Unfulfilled Orders" at bounding box center [971, 62] width 76 height 11
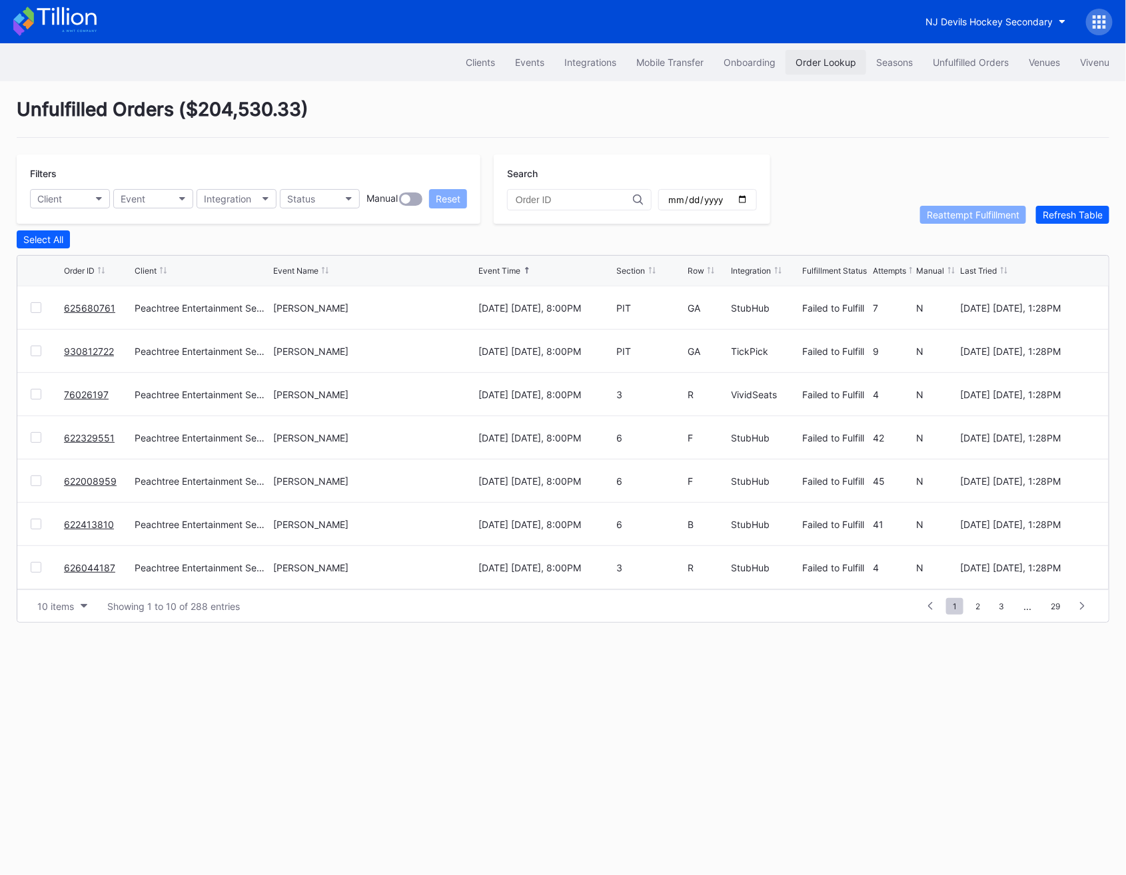
click at [833, 64] on div "Order Lookup" at bounding box center [825, 62] width 61 height 11
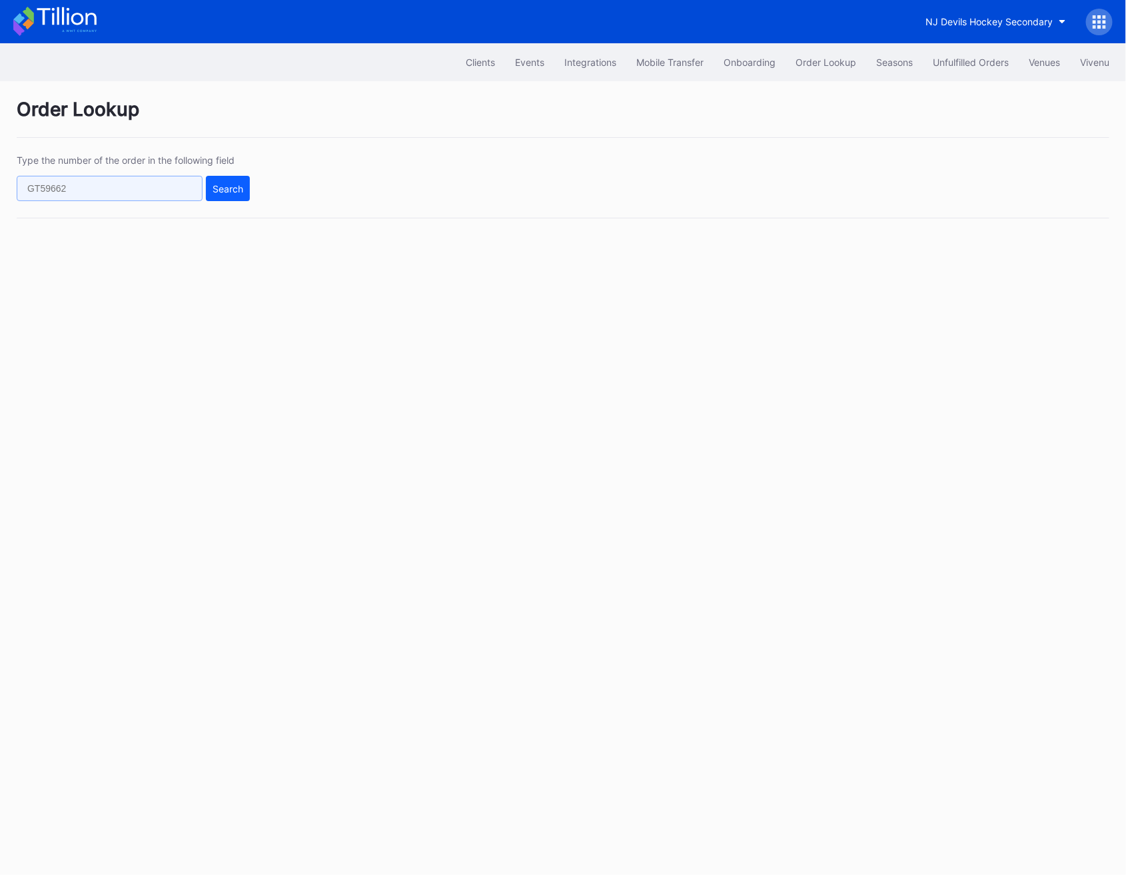
click at [83, 177] on input "text" at bounding box center [110, 188] width 186 height 25
paste input "50953031"
click at [218, 194] on div "Search" at bounding box center [228, 188] width 31 height 11
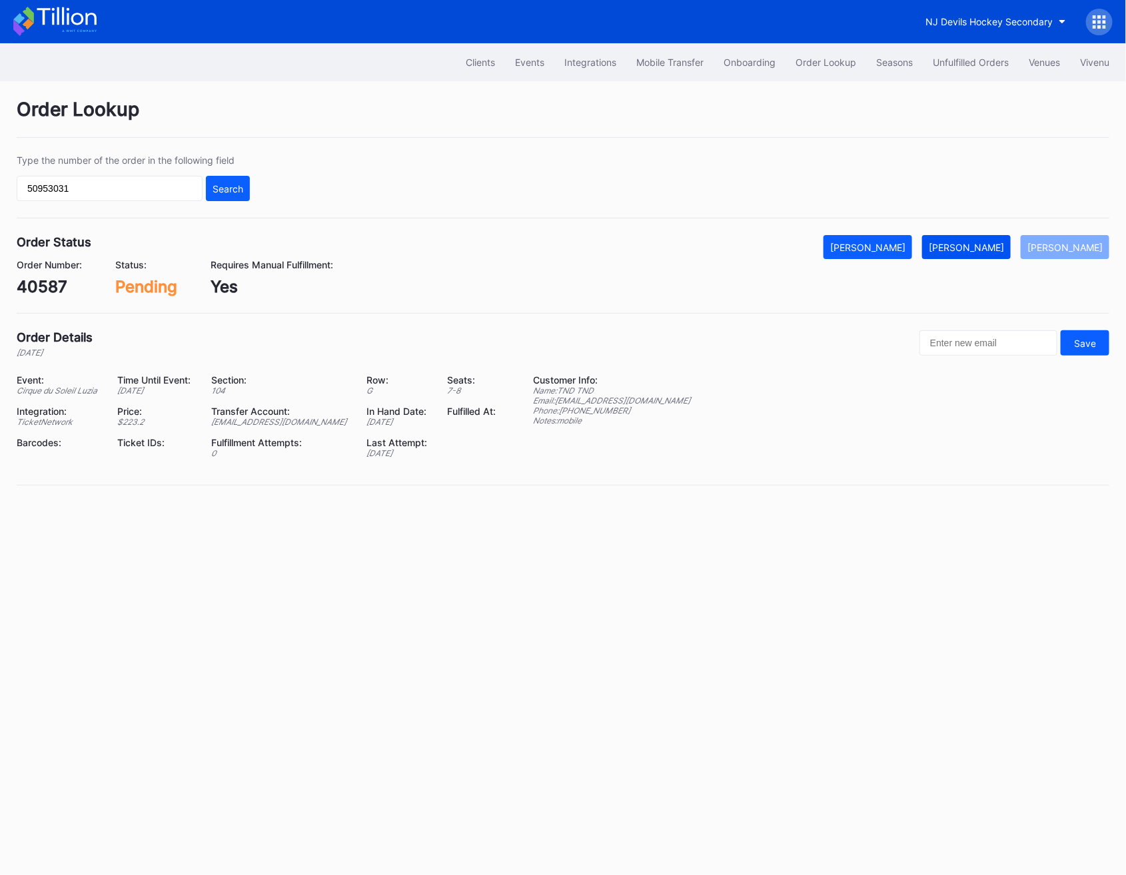
click at [990, 258] on button "[PERSON_NAME]" at bounding box center [966, 247] width 89 height 24
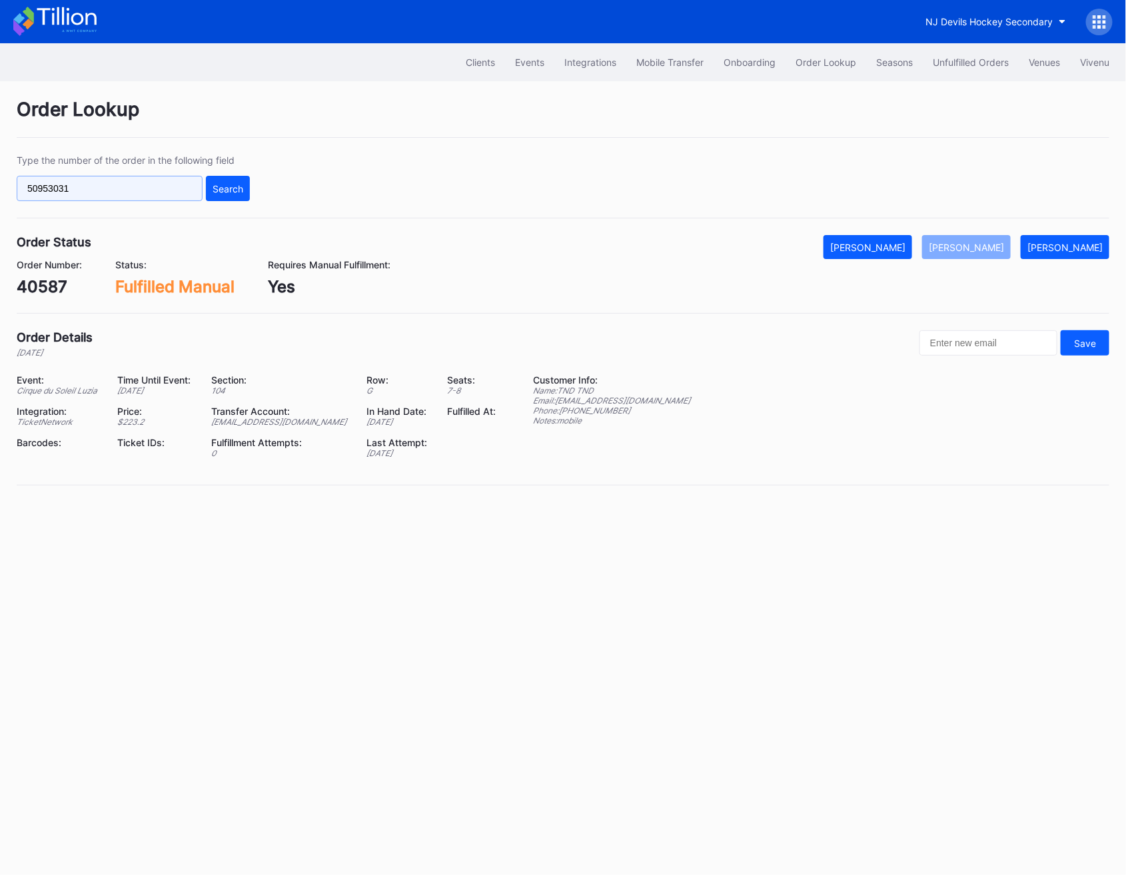
click at [137, 181] on input "50953031" at bounding box center [110, 188] width 186 height 25
paste input "886735"
type input "50886735"
click at [241, 197] on button "Search" at bounding box center [228, 188] width 44 height 25
